Goal: Task Accomplishment & Management: Complete application form

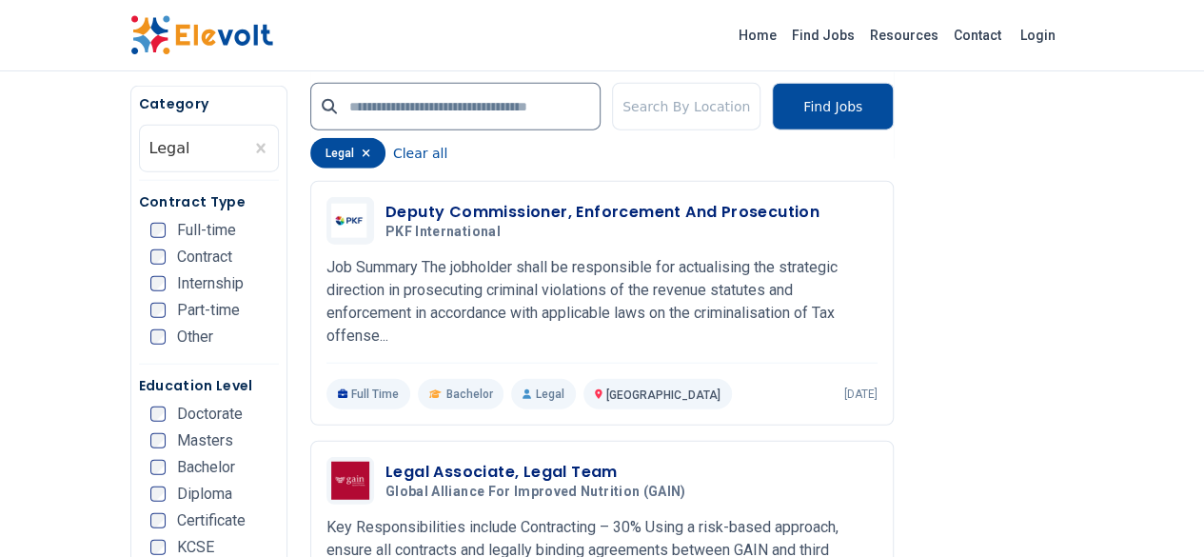
scroll to position [2280, 0]
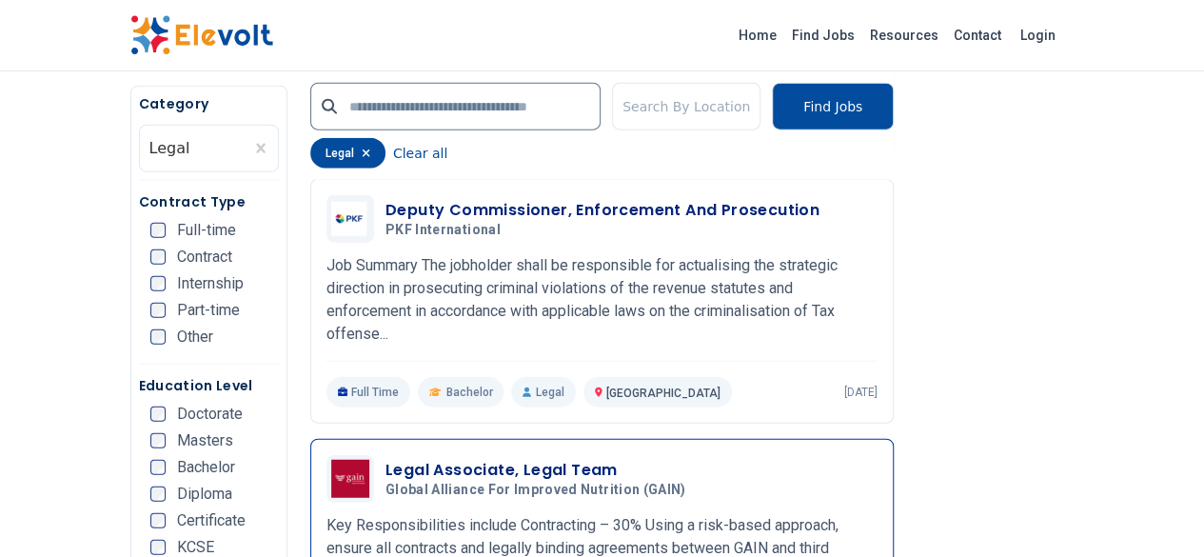
click at [615, 514] on p "Key Responsibilities include Contracting – 30% Using a risk-based approach, ens…" at bounding box center [601, 548] width 551 height 69
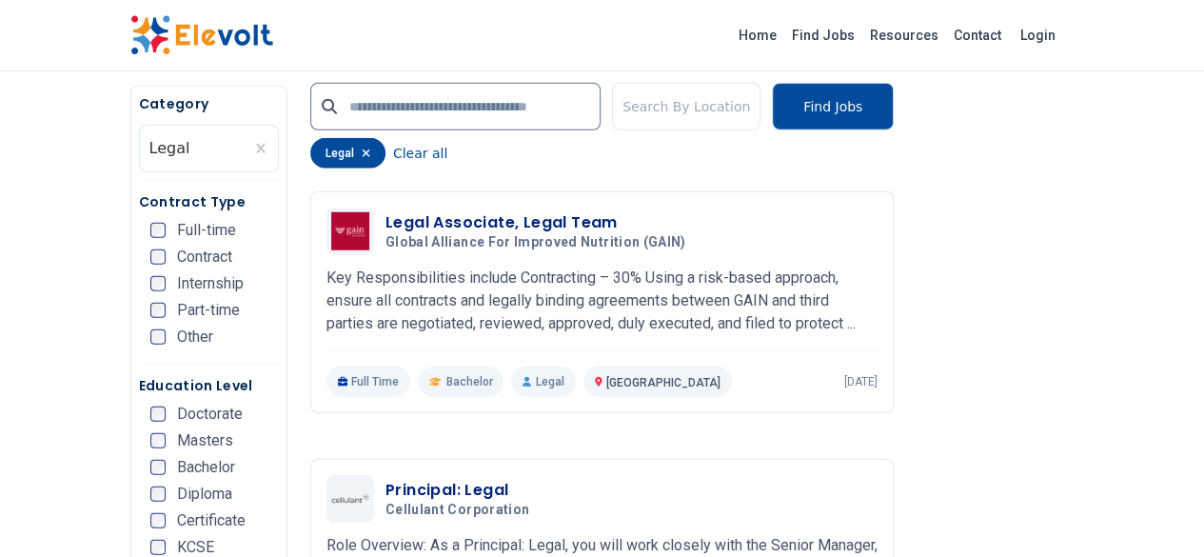
scroll to position [2528, 0]
click at [365, 534] on p "Role Overview: As a Principal: Legal, you will work closely with the Senior Man…" at bounding box center [601, 568] width 551 height 69
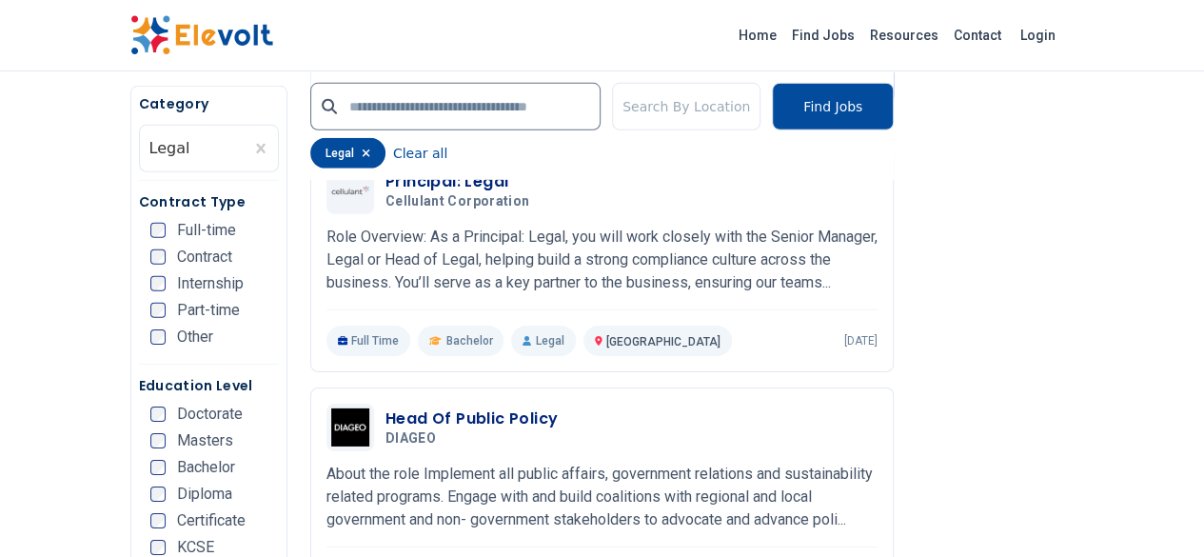
scroll to position [2840, 0]
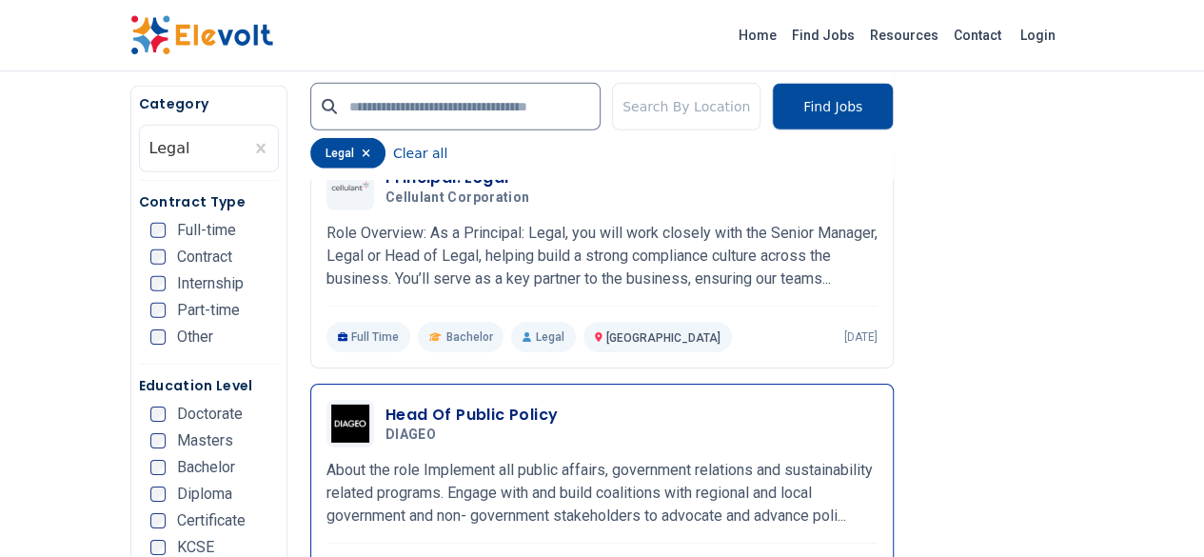
click at [326, 459] on p "About the role Implement all public affairs, government relations and sustainab…" at bounding box center [601, 493] width 551 height 69
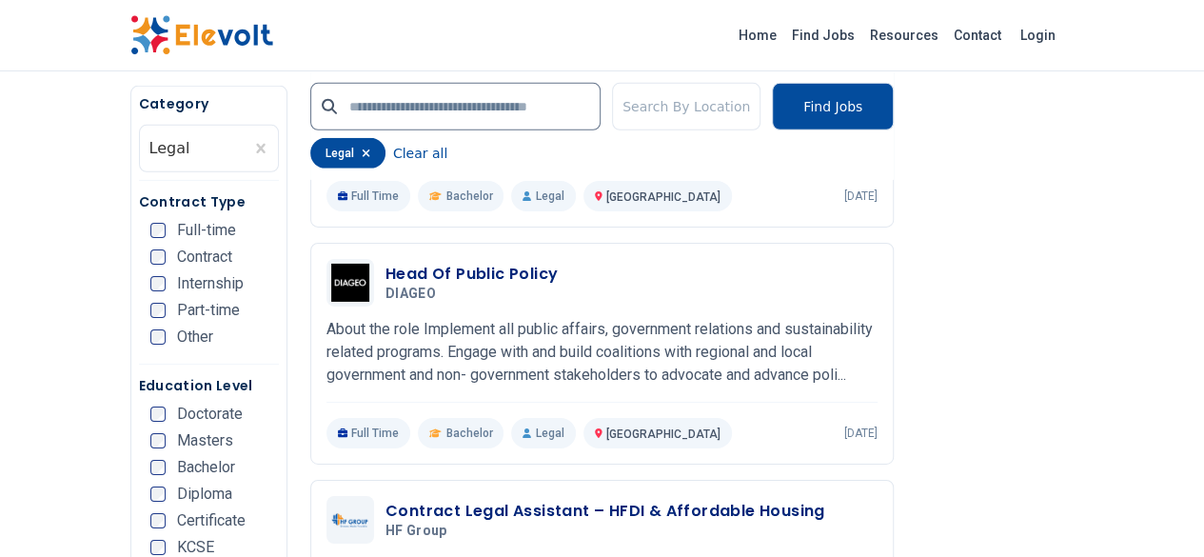
scroll to position [2981, 0]
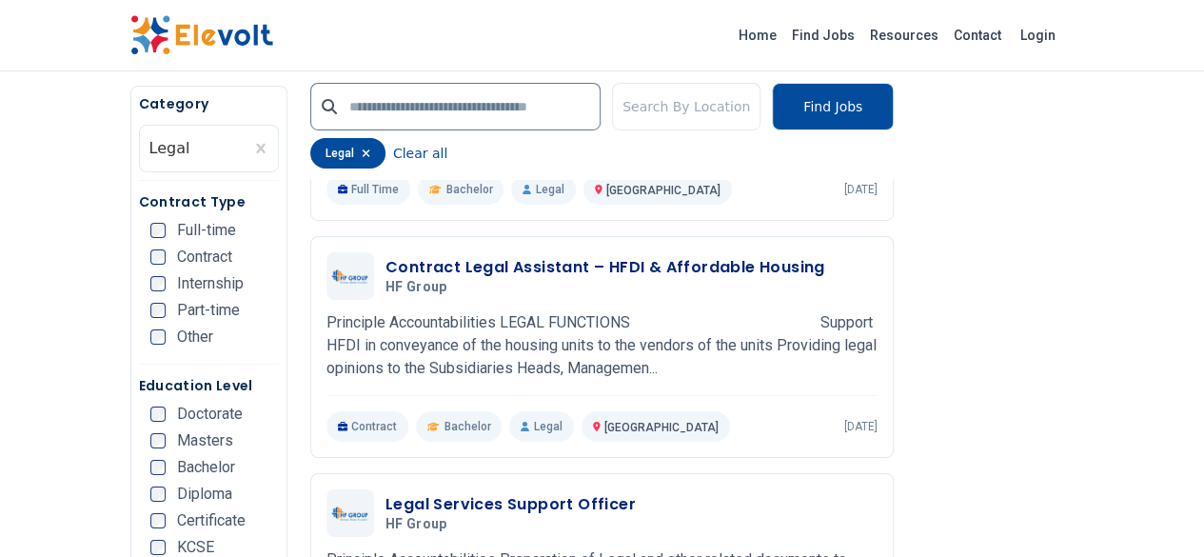
scroll to position [3226, 0]
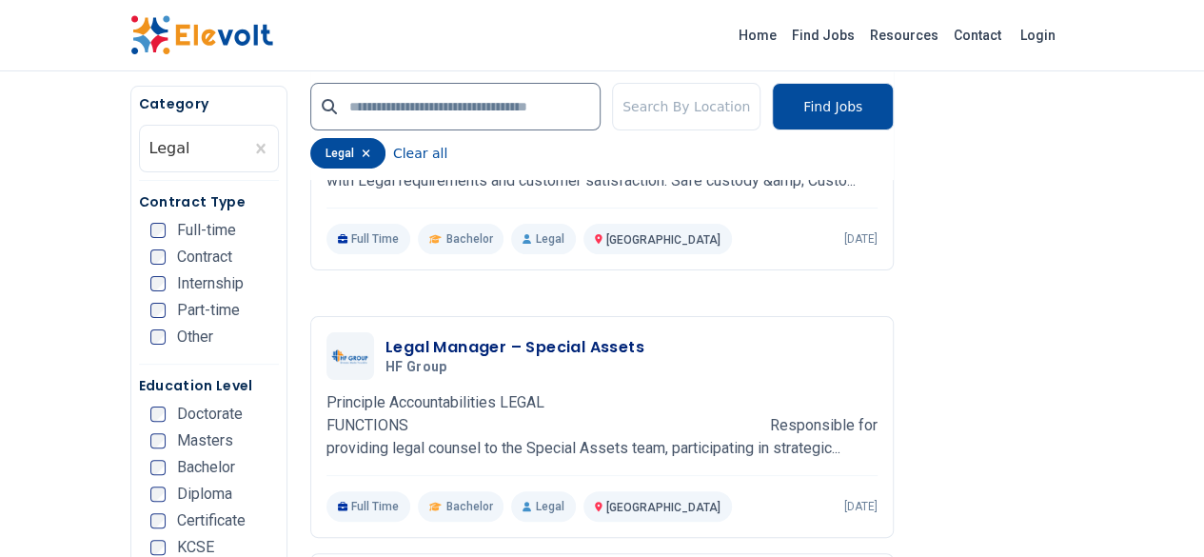
scroll to position [3660, 0]
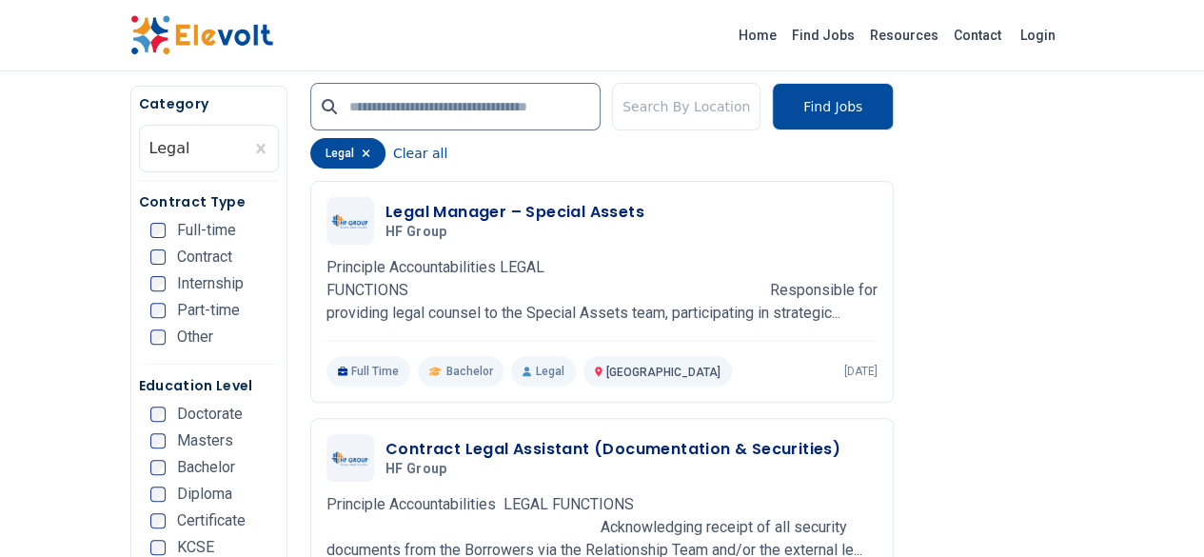
scroll to position [3809, 0]
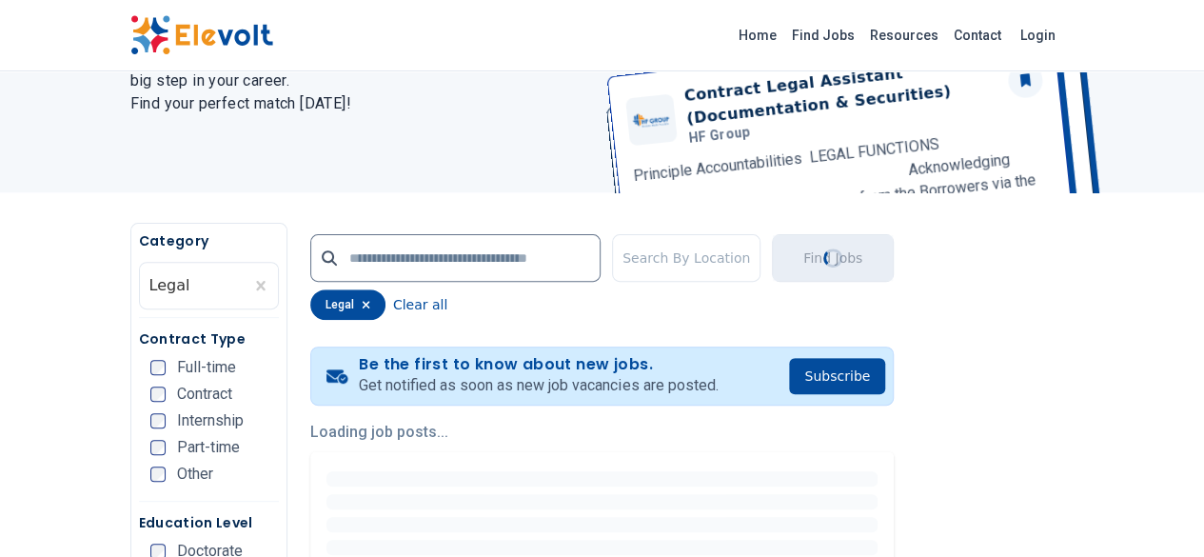
scroll to position [0, 0]
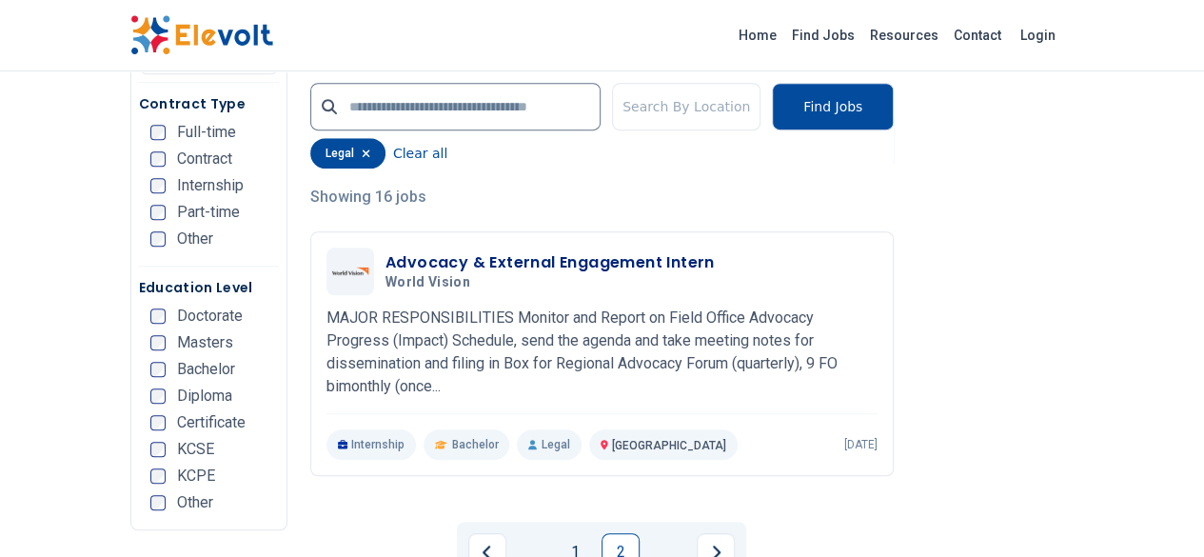
scroll to position [449, 0]
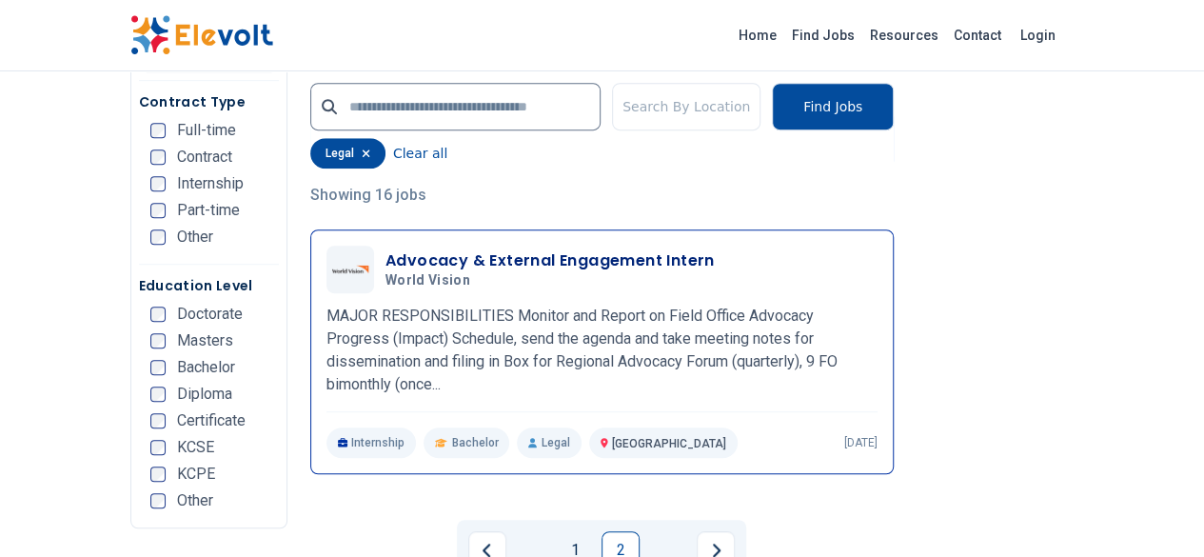
click at [603, 371] on div "Advocacy & External Engagement Intern World Vision 07/15/2025 08/14/2025 Nairob…" at bounding box center [601, 352] width 551 height 212
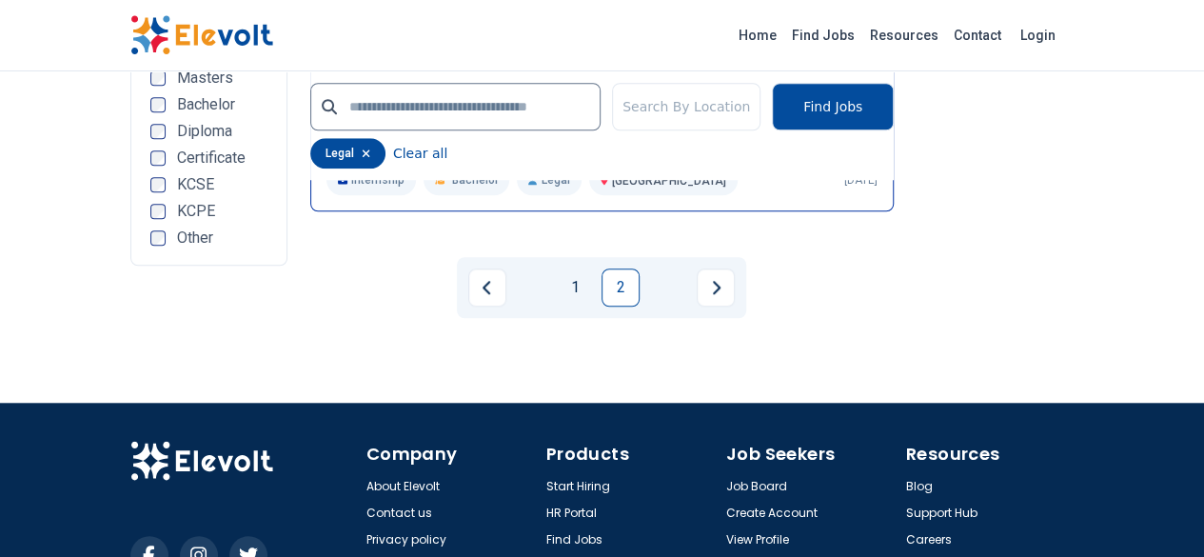
scroll to position [672, 0]
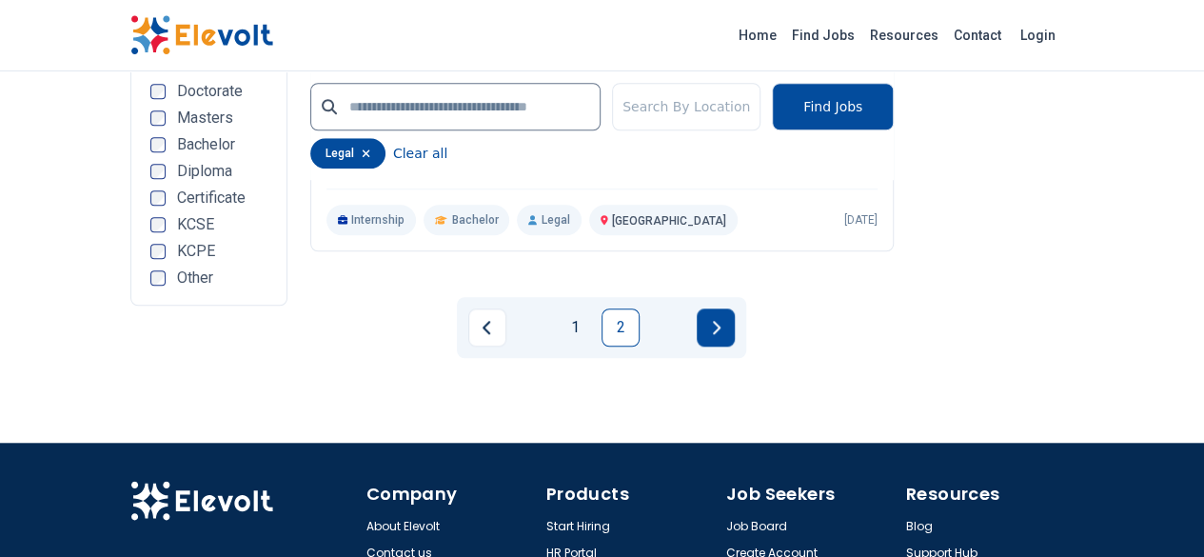
click at [724, 314] on button "Next page" at bounding box center [716, 327] width 38 height 38
click at [716, 310] on button "Next page" at bounding box center [716, 327] width 38 height 38
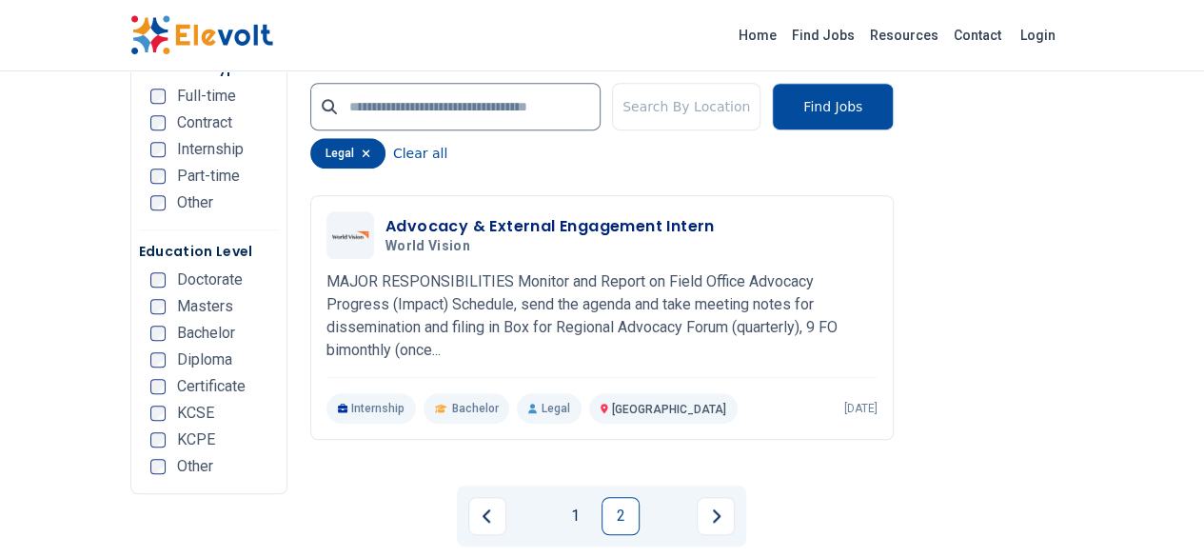
scroll to position [486, 0]
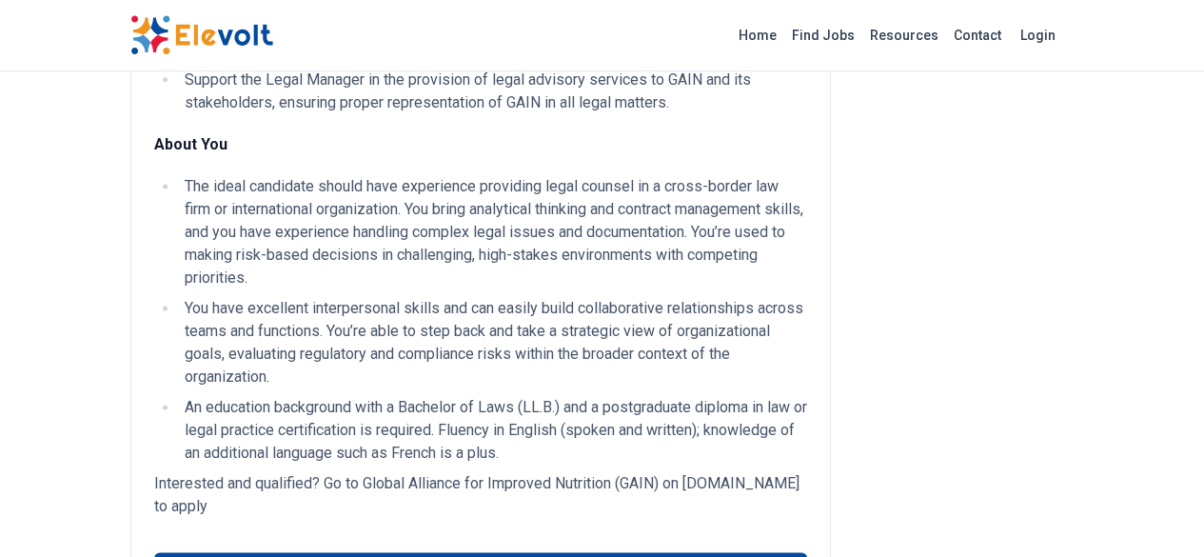
scroll to position [1230, 0]
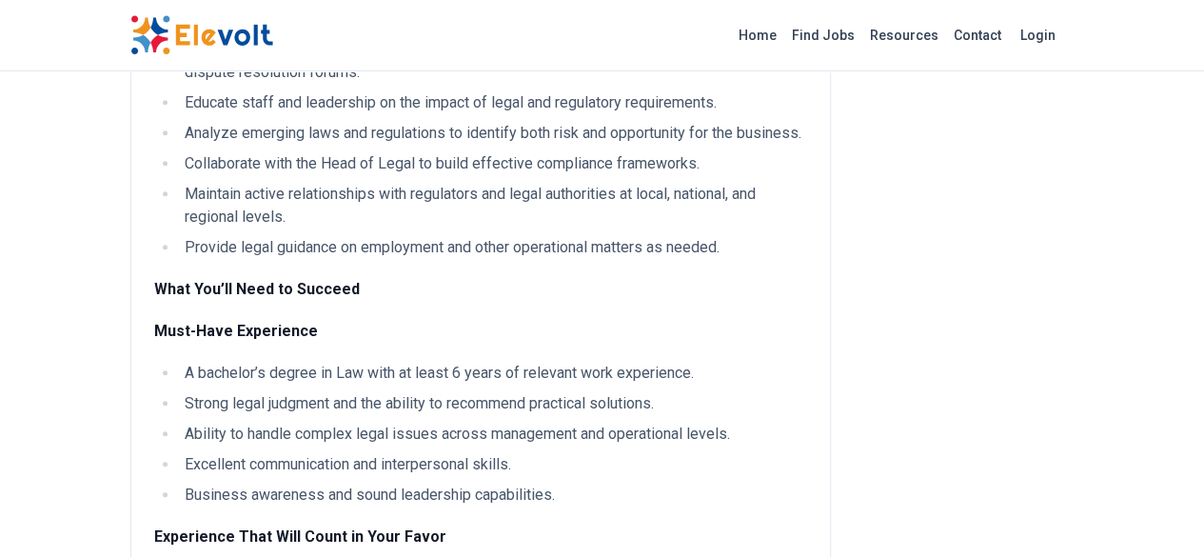
scroll to position [651, 0]
click at [365, 361] on ul "A bachelor’s degree in Law with at least 6 years of relevant work experience. S…" at bounding box center [480, 433] width 653 height 145
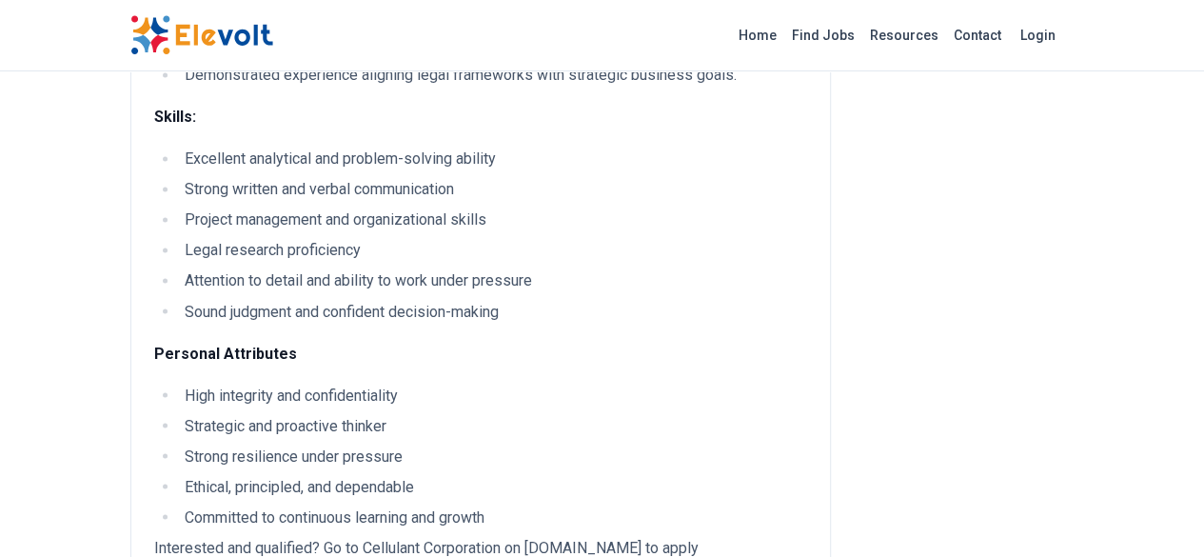
scroll to position [1542, 0]
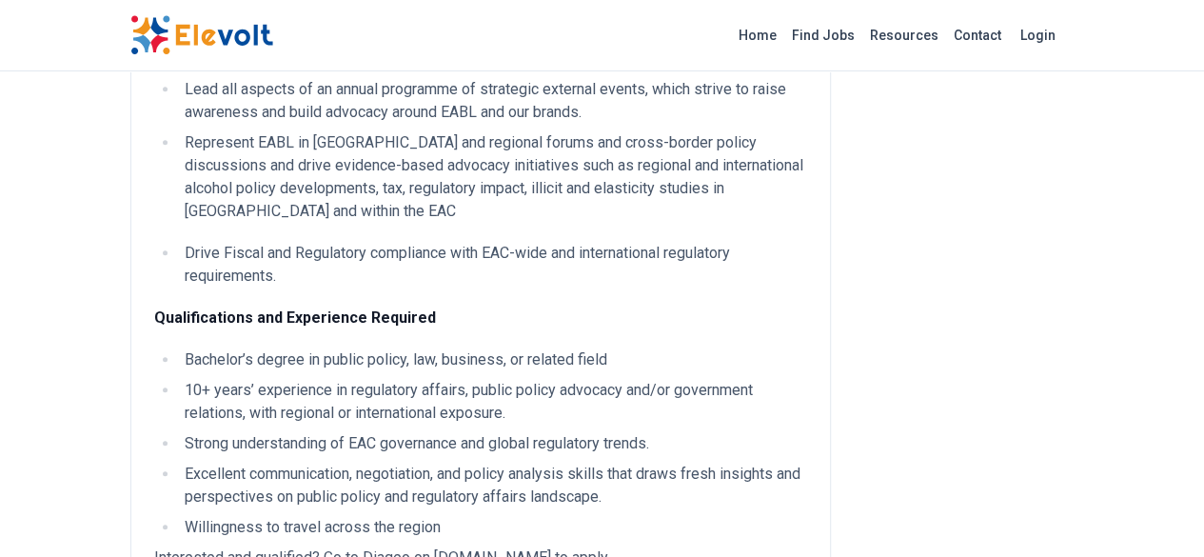
scroll to position [683, 0]
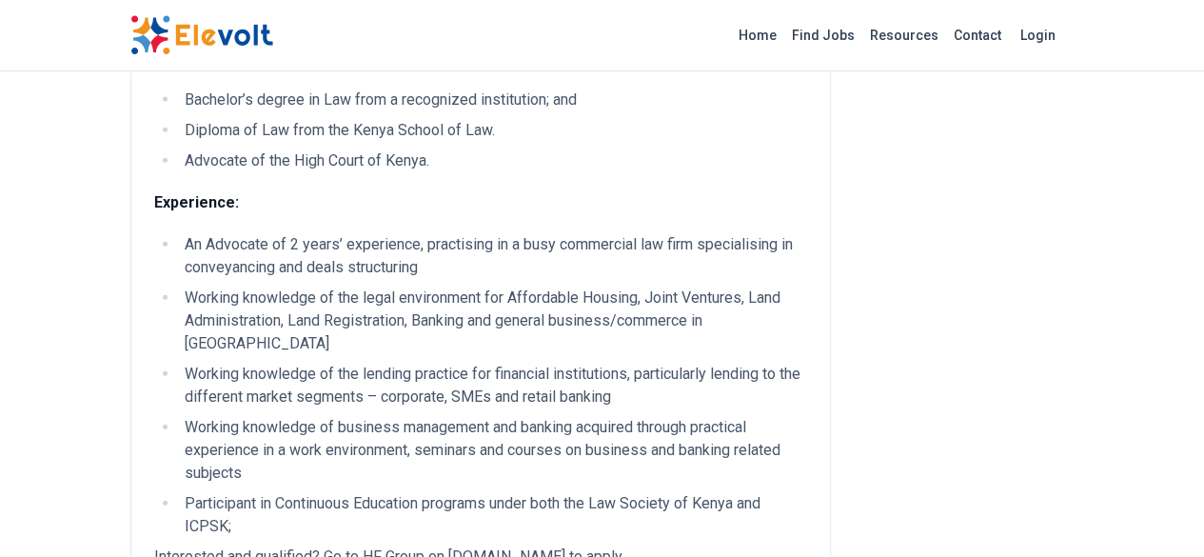
scroll to position [2138, 0]
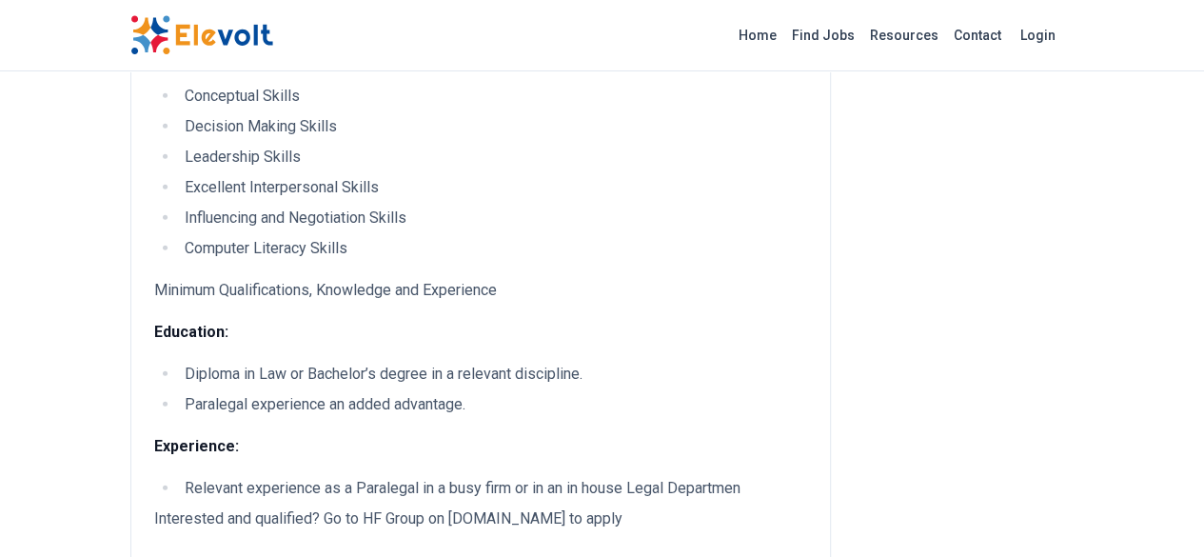
scroll to position [2652, 0]
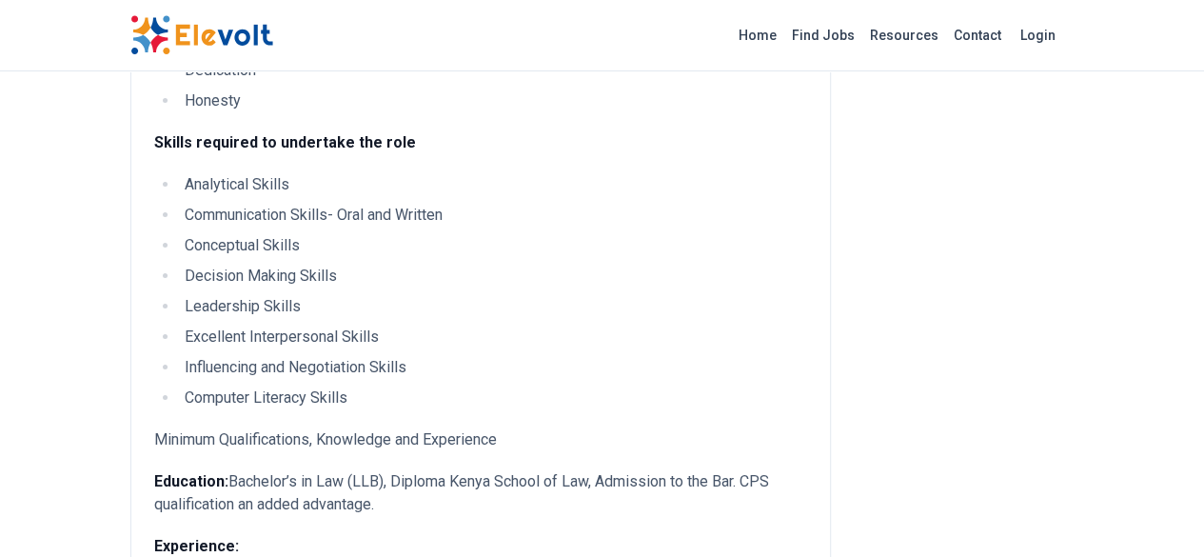
scroll to position [3091, 0]
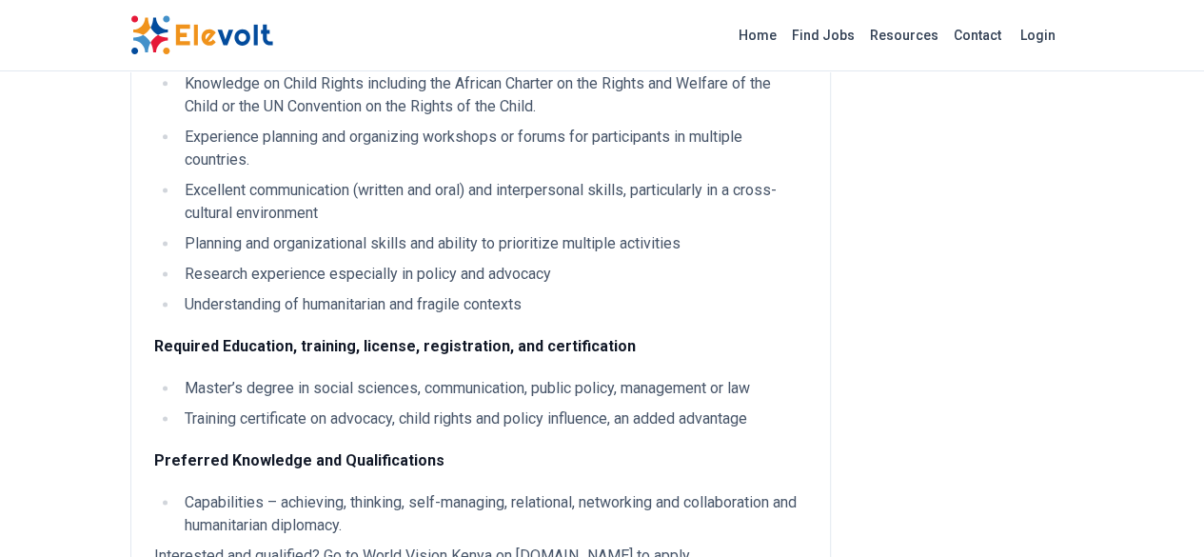
scroll to position [1200, 0]
